Goal: Information Seeking & Learning: Learn about a topic

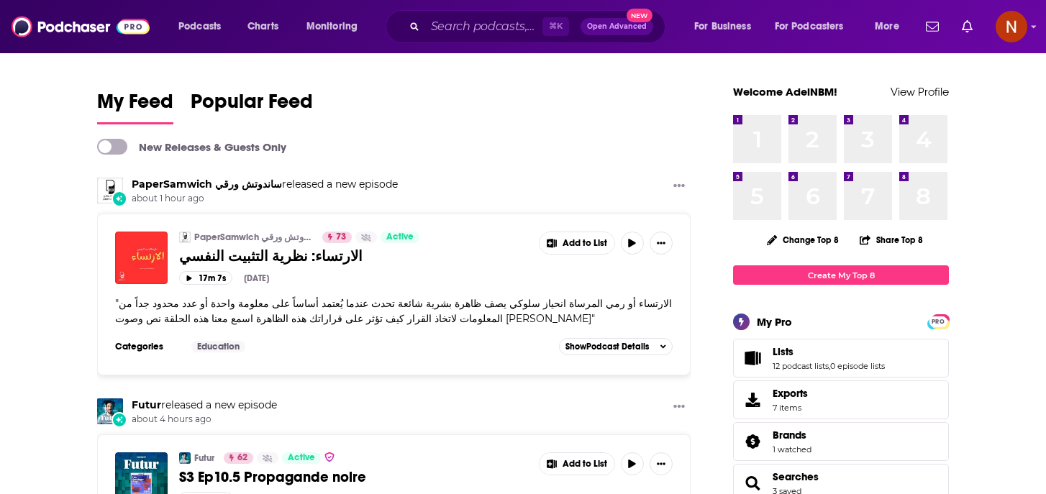
click at [488, 13] on div "⌘ K Open Advanced New" at bounding box center [526, 26] width 280 height 33
click at [487, 23] on input "Search podcasts, credits, & more..." at bounding box center [483, 26] width 117 height 23
click at [258, 18] on span "Charts" at bounding box center [262, 27] width 31 height 20
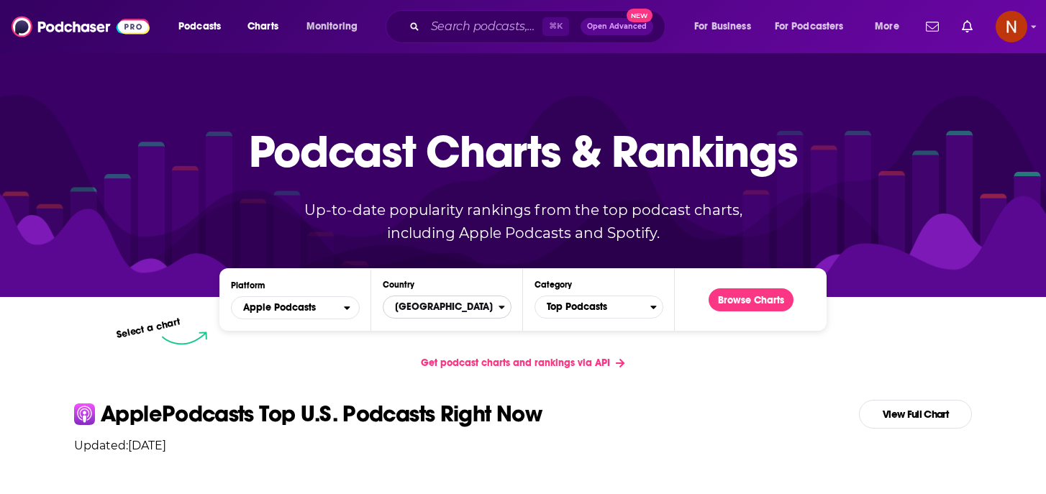
click at [444, 313] on span "[GEOGRAPHIC_DATA]" at bounding box center [440, 307] width 115 height 24
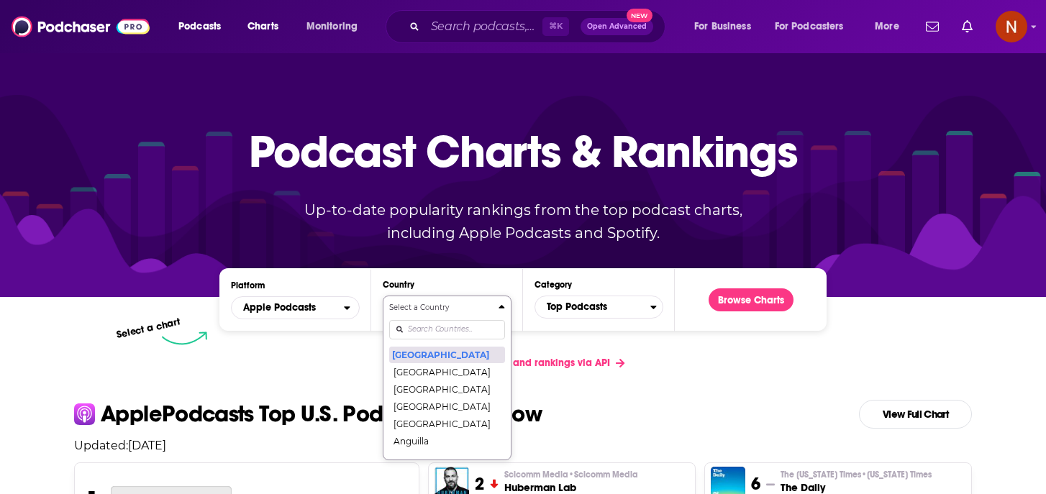
click at [441, 354] on button "[GEOGRAPHIC_DATA]" at bounding box center [447, 354] width 116 height 17
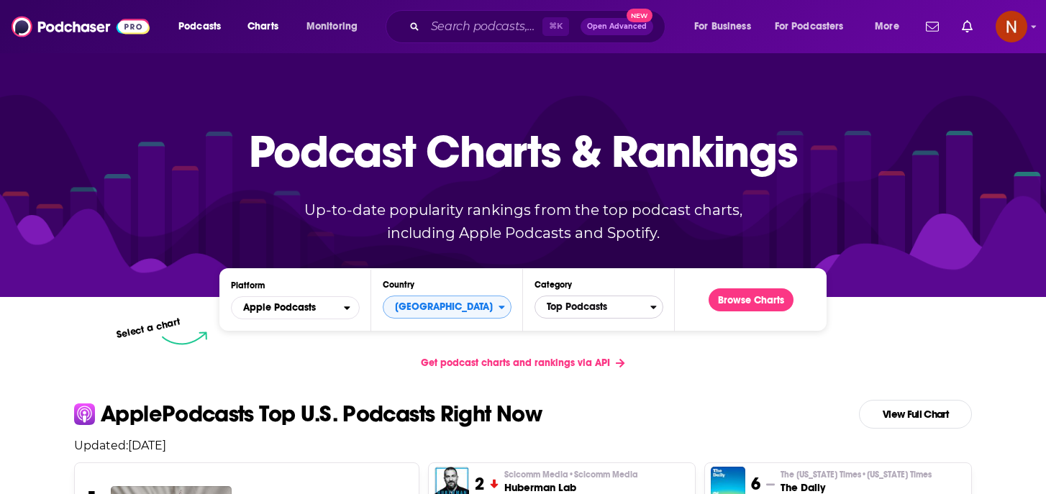
click at [583, 310] on span "Top Podcasts" at bounding box center [592, 307] width 115 height 24
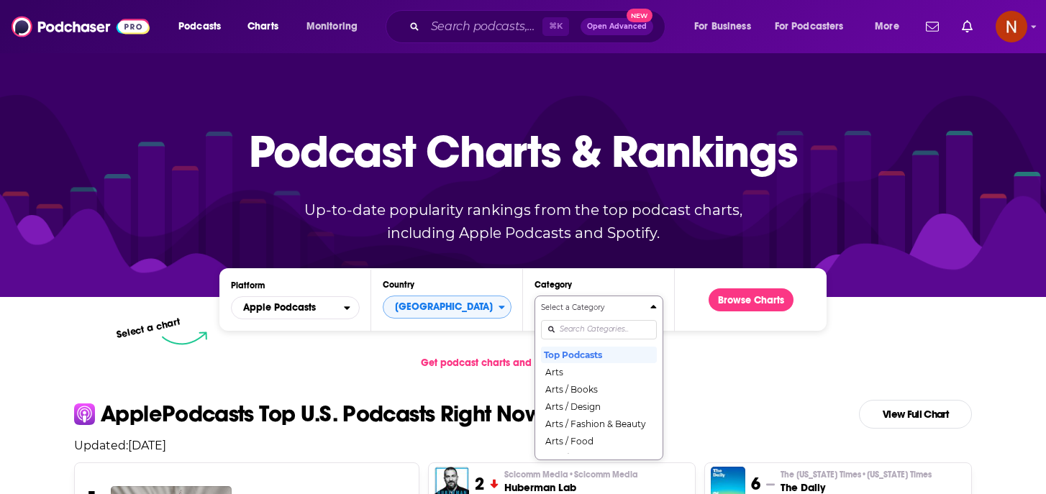
scroll to position [83, 0]
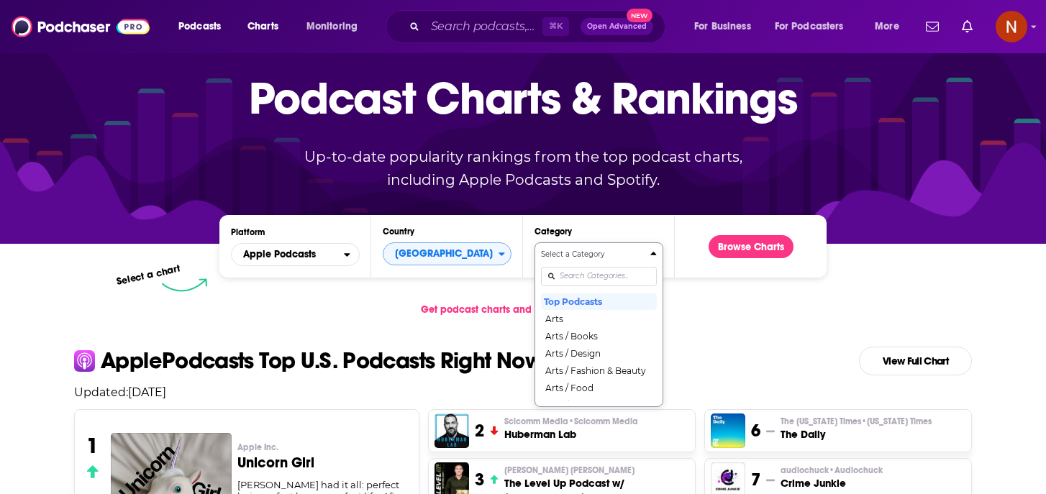
click at [580, 329] on div "Select a Category Top Podcasts Arts Arts / Books Arts / Design Arts / Fashion &…" at bounding box center [599, 325] width 116 height 152
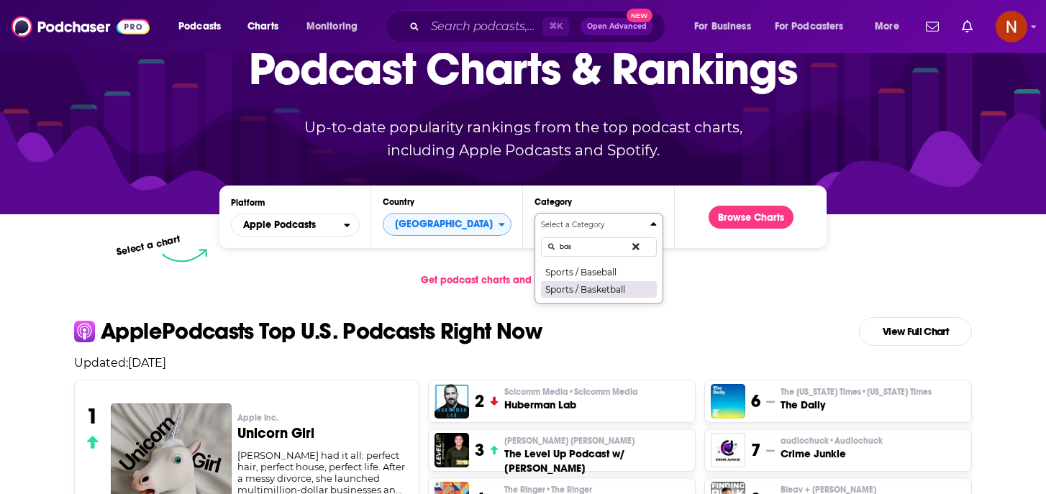
type input "bas"
click at [630, 294] on button "Sports / Basketball" at bounding box center [599, 289] width 116 height 17
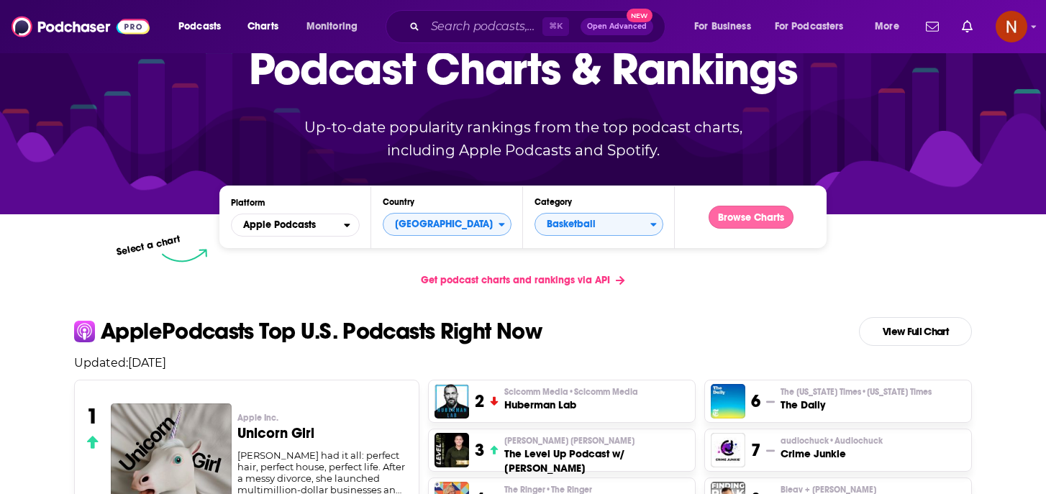
click at [755, 217] on button "Browse Charts" at bounding box center [751, 217] width 85 height 23
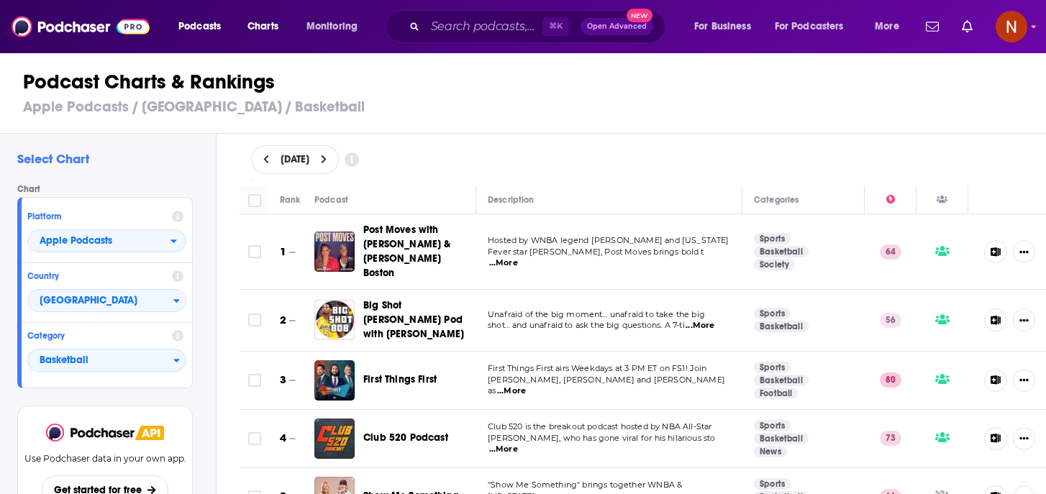
click at [604, 124] on div "Podcast Charts & Rankings Apple Podcasts / [GEOGRAPHIC_DATA] / Basketball" at bounding box center [529, 93] width 1058 height 82
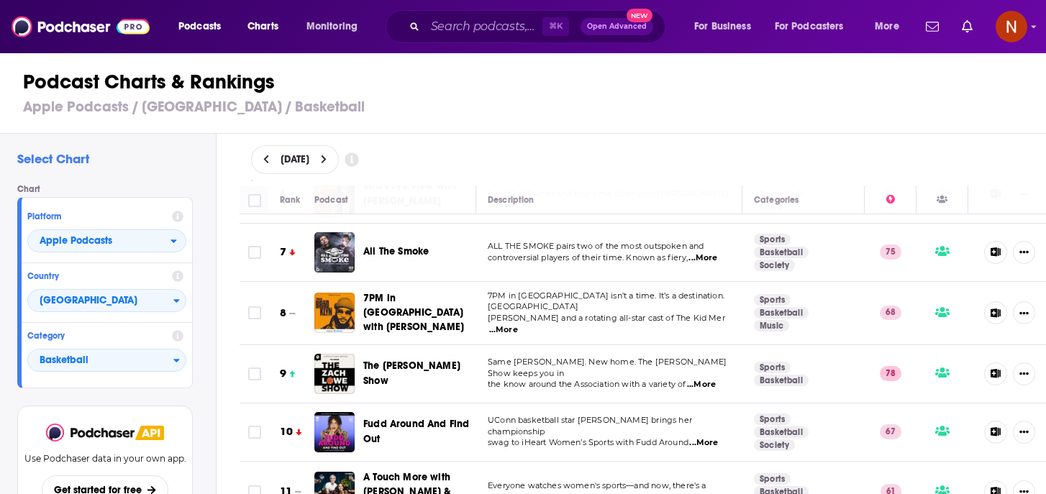
scroll to position [368, 0]
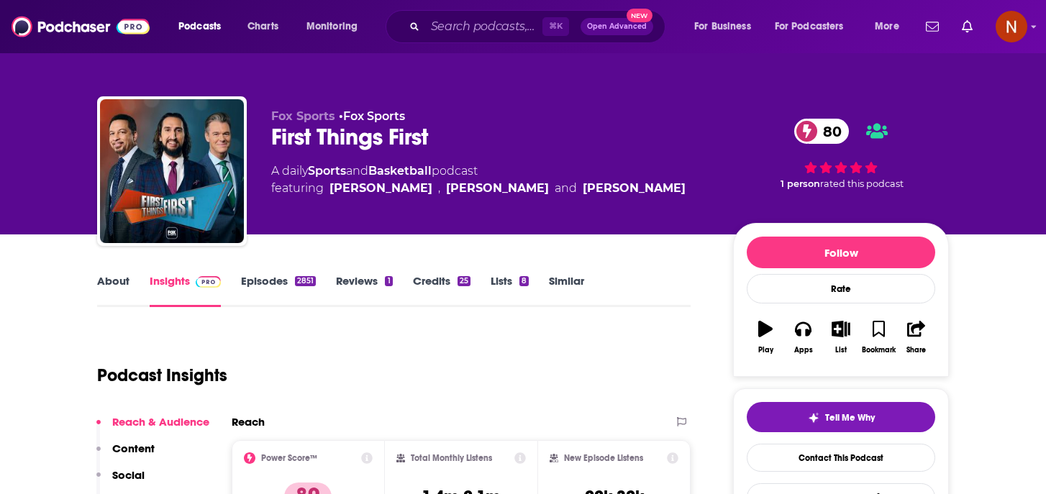
scroll to position [1, 0]
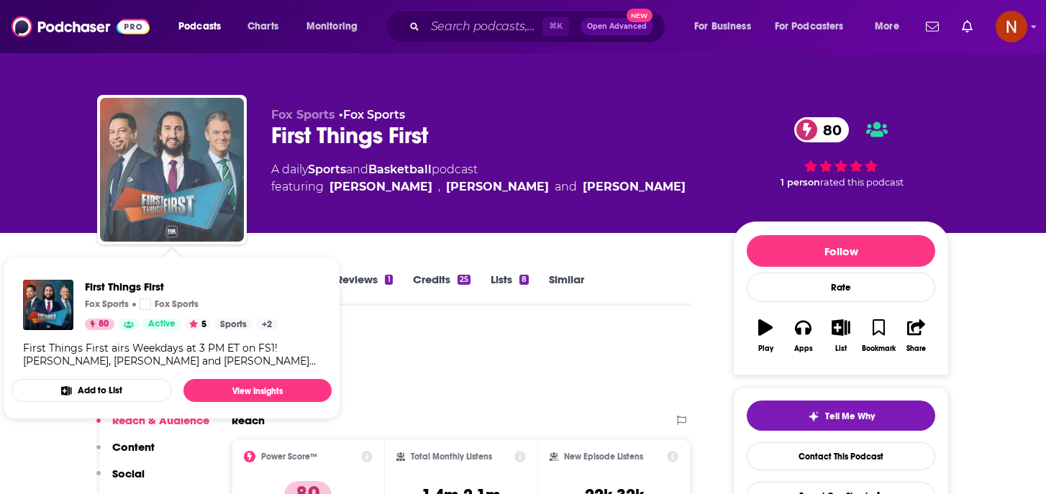
click at [213, 186] on img "First Things First" at bounding box center [172, 170] width 144 height 144
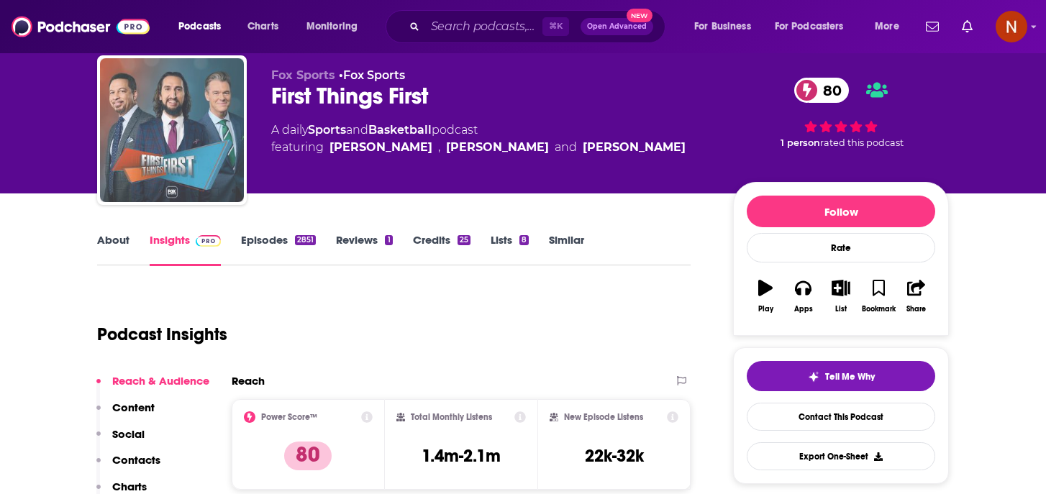
scroll to position [0, 0]
